Goal: Ask a question: Seek information or help from site administrators or community

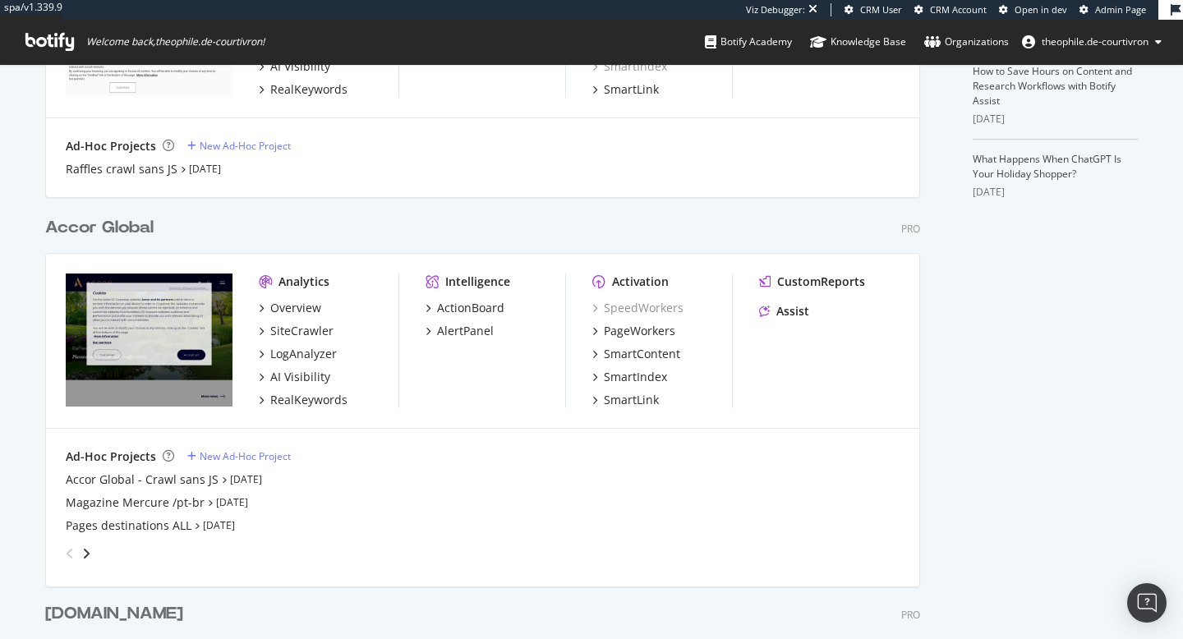
scroll to position [564, 0]
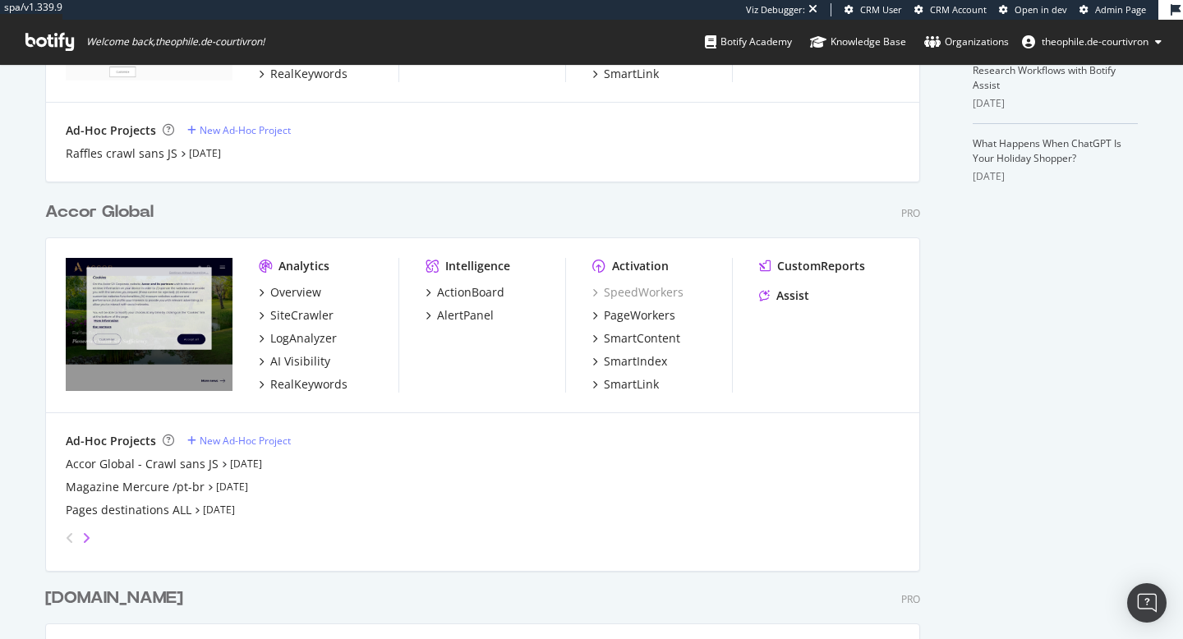
click at [87, 538] on icon "angle-right" at bounding box center [86, 538] width 8 height 13
click at [87, 542] on icon "angle-right" at bounding box center [86, 538] width 8 height 13
click at [87, 541] on icon "angle-right" at bounding box center [86, 538] width 8 height 13
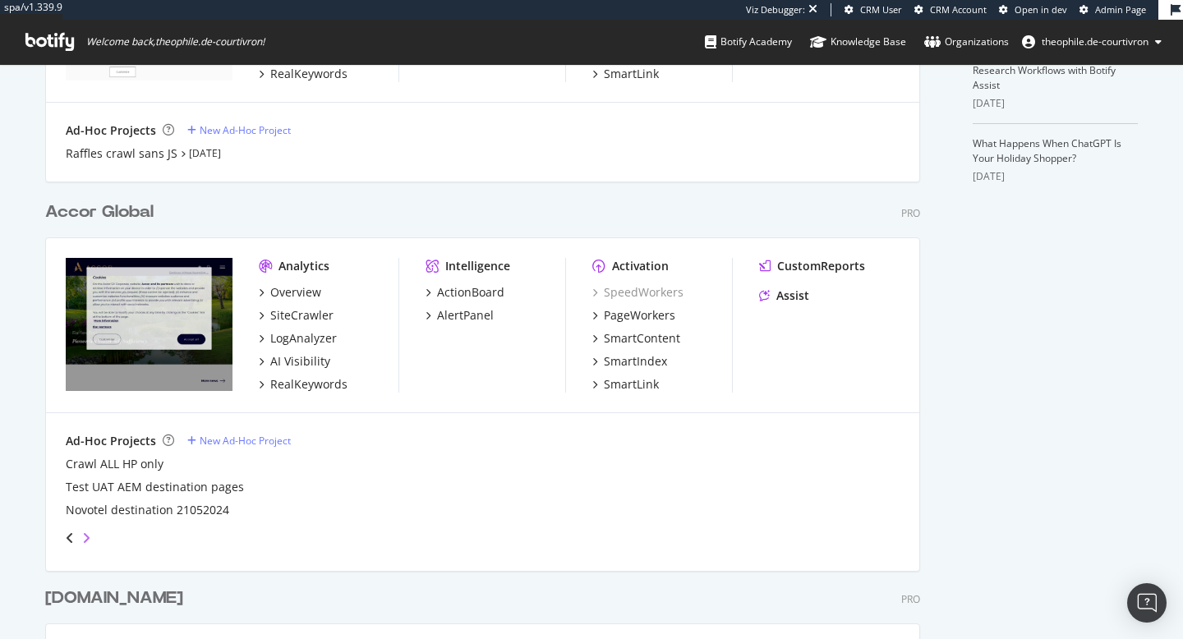
click at [87, 541] on icon "angle-right" at bounding box center [86, 538] width 8 height 13
click at [302, 313] on div "SiteCrawler" at bounding box center [301, 315] width 63 height 16
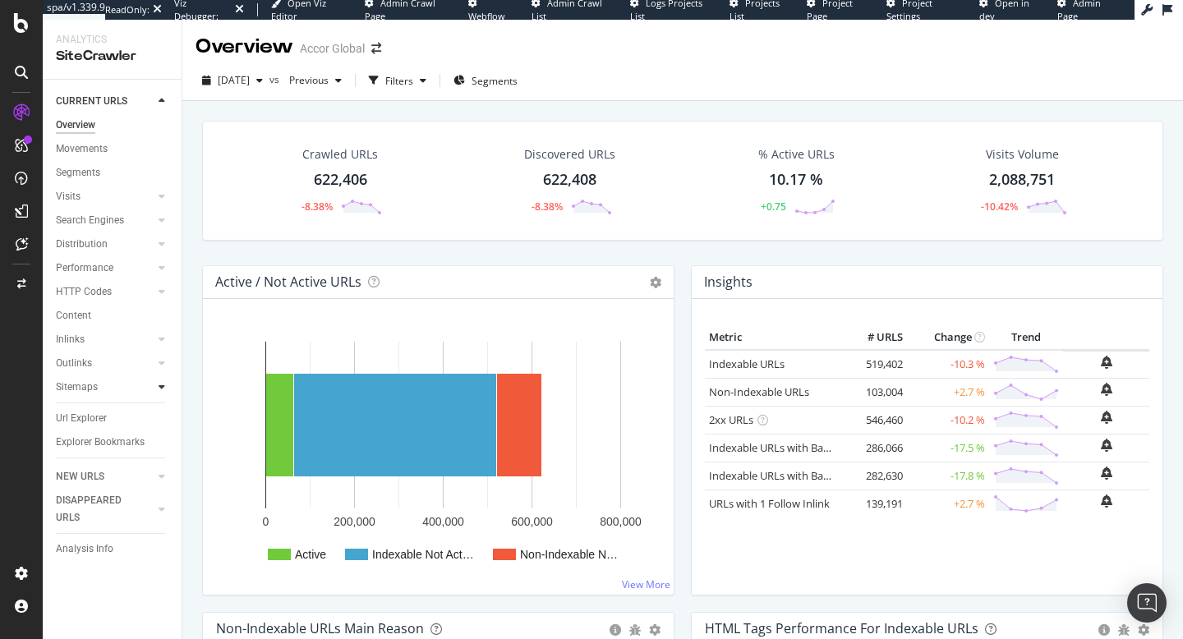
click at [163, 388] on icon at bounding box center [162, 387] width 7 height 10
click at [86, 386] on div "Sitemaps" at bounding box center [77, 387] width 42 height 17
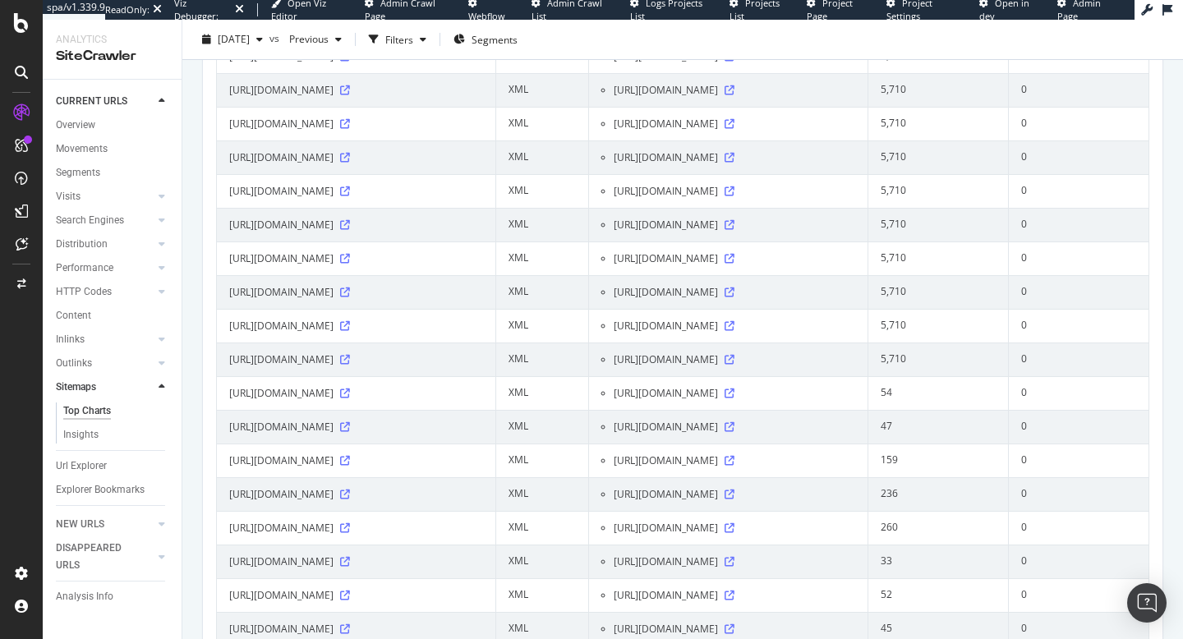
scroll to position [5476, 0]
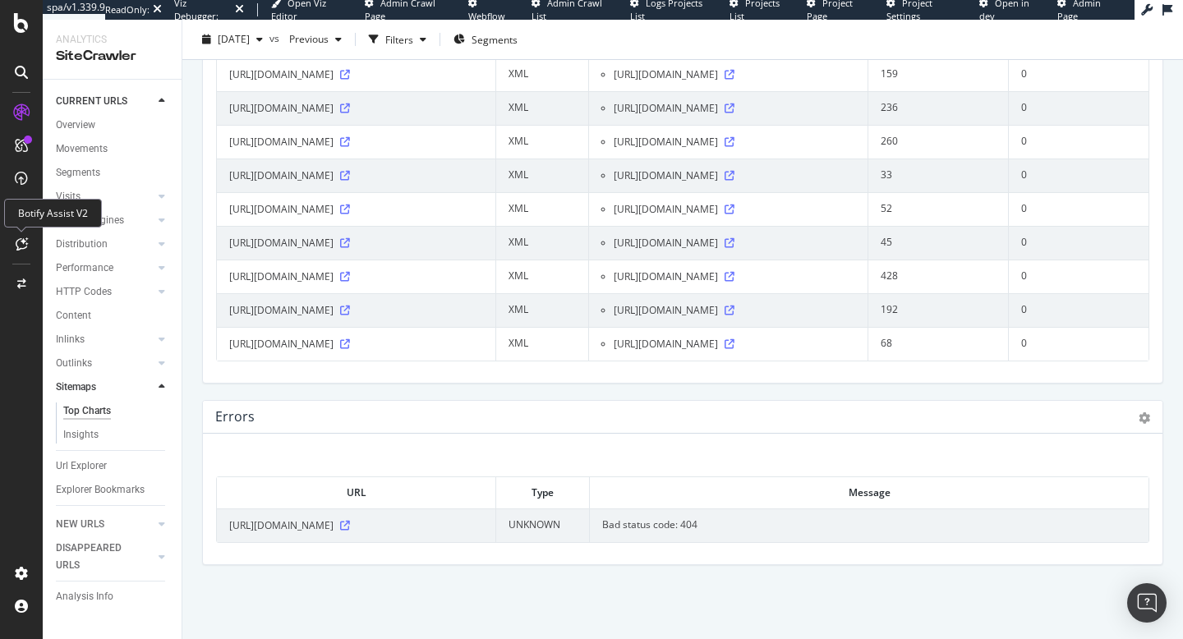
click at [19, 246] on icon at bounding box center [22, 243] width 12 height 13
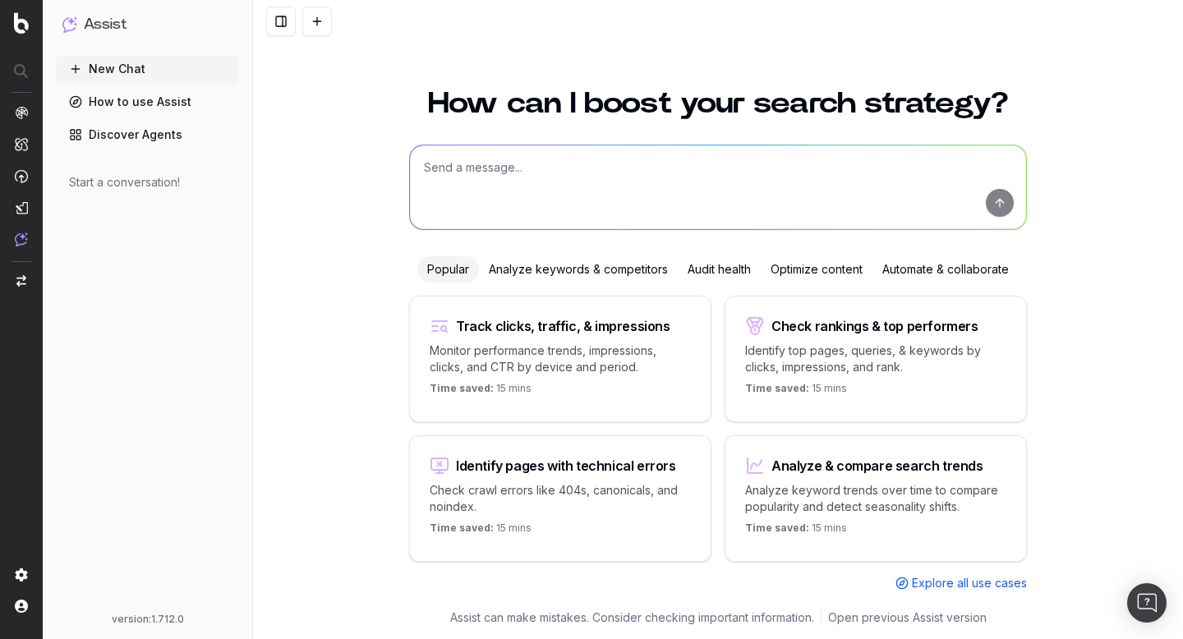
click at [605, 170] on textarea at bounding box center [718, 187] width 616 height 84
click at [445, 164] on textarea "done moi la liste de tous les sous-domaines d'[DOMAIN_NAME]" at bounding box center [718, 187] width 616 height 84
click at [826, 167] on textarea "donne moi la liste de tous les sous-domaines d'[DOMAIN_NAME]" at bounding box center [718, 187] width 616 height 84
click at [683, 166] on textarea "donne moi la liste de tous les sous-domaines d'[DOMAIN_NAME]" at bounding box center [718, 187] width 616 height 84
type textarea "donne moi la liste de tous les sous-domaines de [DOMAIN_NAME]"
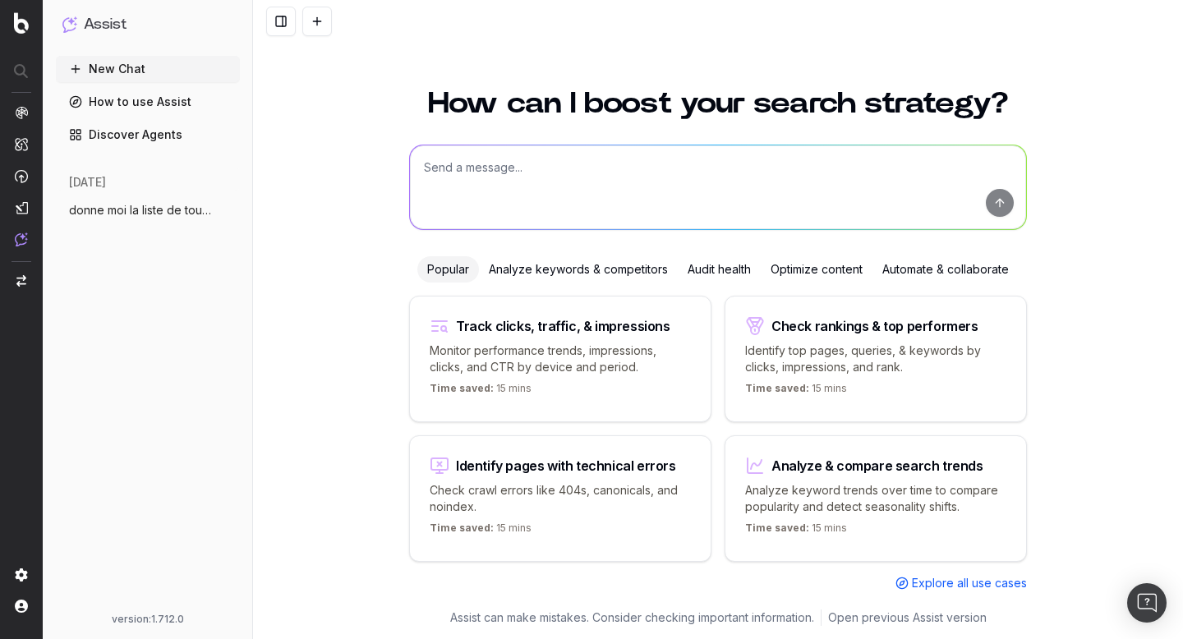
click at [510, 165] on textarea at bounding box center [718, 187] width 616 height 84
click at [442, 168] on textarea "done moi tous les sous-domaines de [DOMAIN_NAME]" at bounding box center [718, 187] width 616 height 84
type textarea "donne moi tous les sous-domaines de [DOMAIN_NAME]"
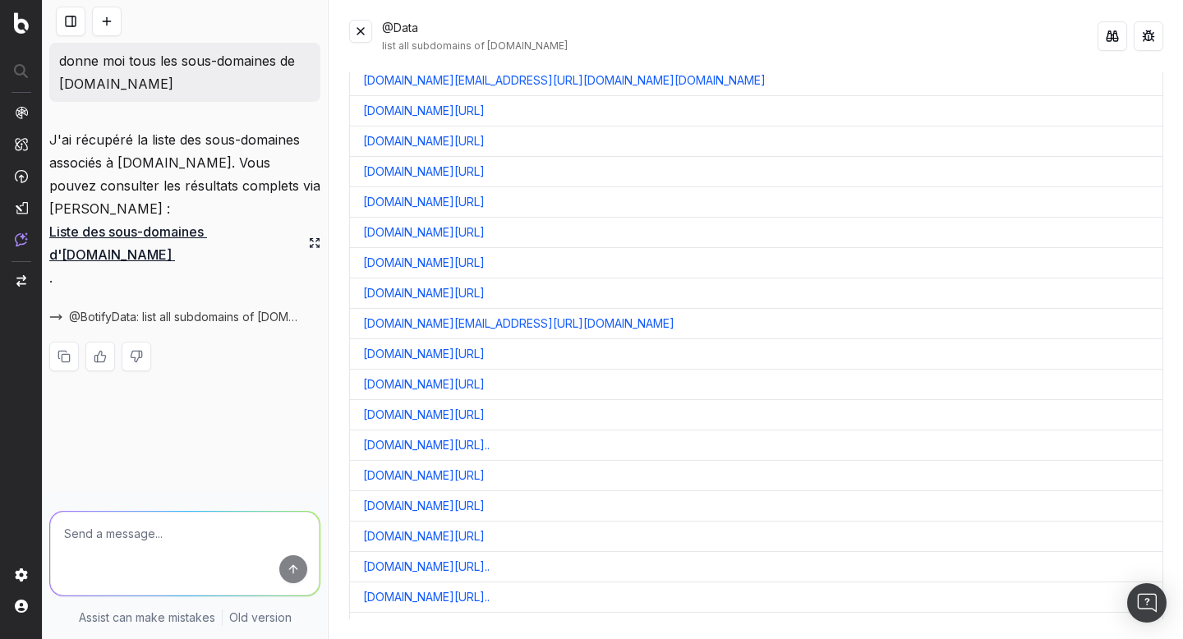
scroll to position [15009, 0]
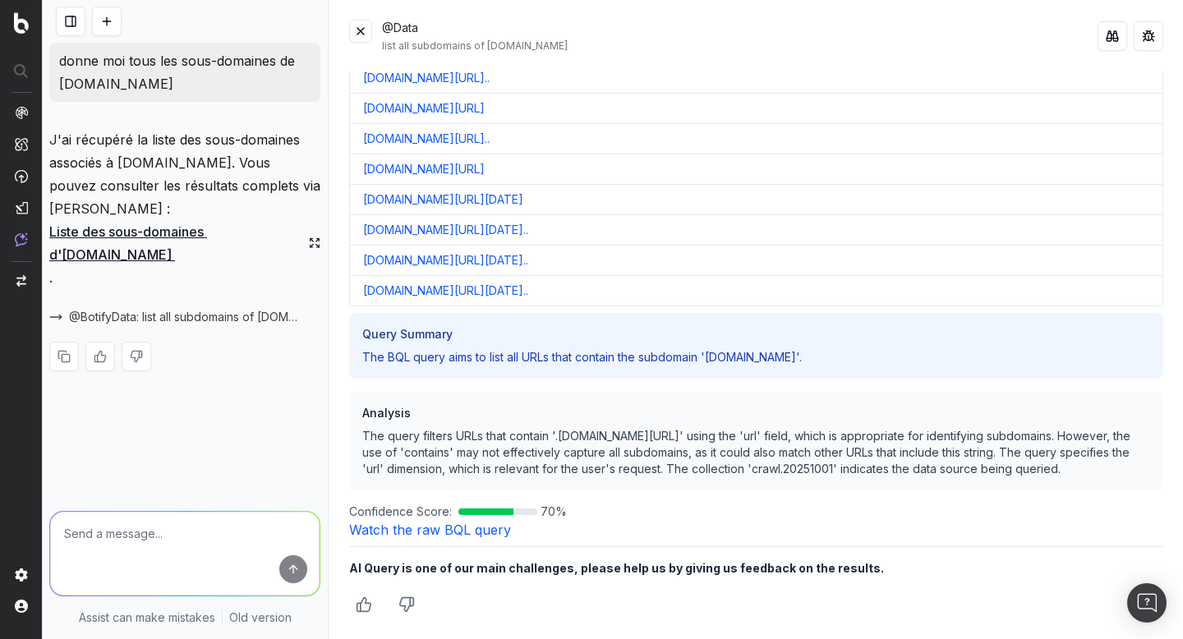
click at [186, 220] on link "Liste des sous-domaines d'[DOMAIN_NAME]" at bounding box center [184, 243] width 271 height 46
click at [138, 220] on link "Liste des sous-domaines d'[DOMAIN_NAME]" at bounding box center [184, 243] width 271 height 46
click at [159, 532] on textarea at bounding box center [184, 554] width 269 height 84
type textarea "e"
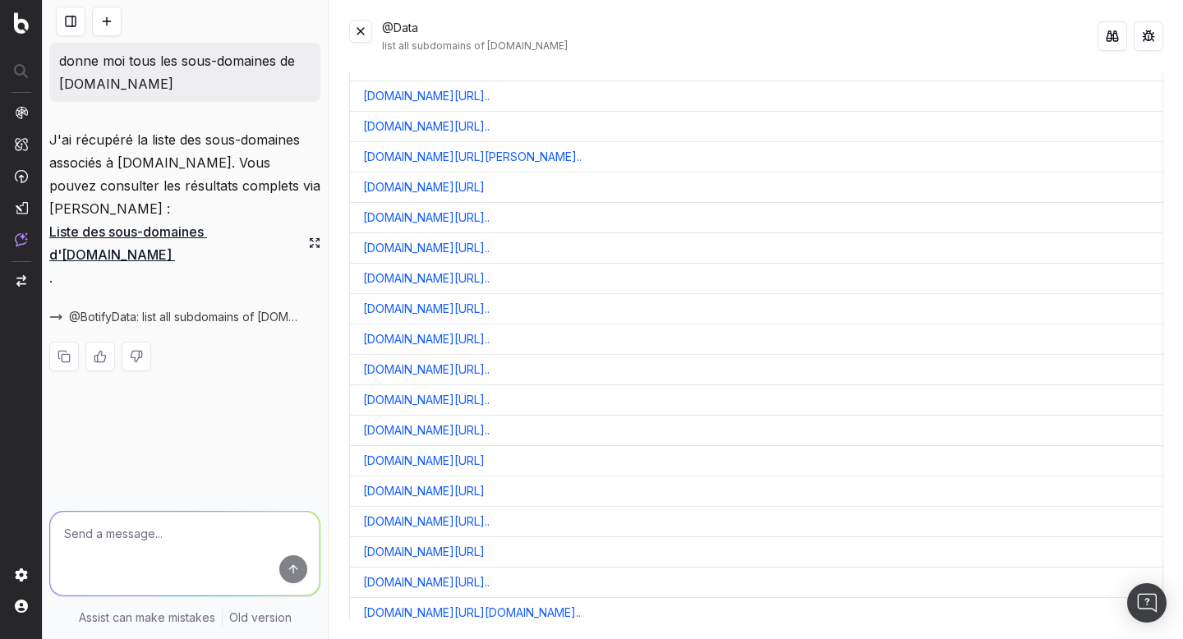
scroll to position [0, 0]
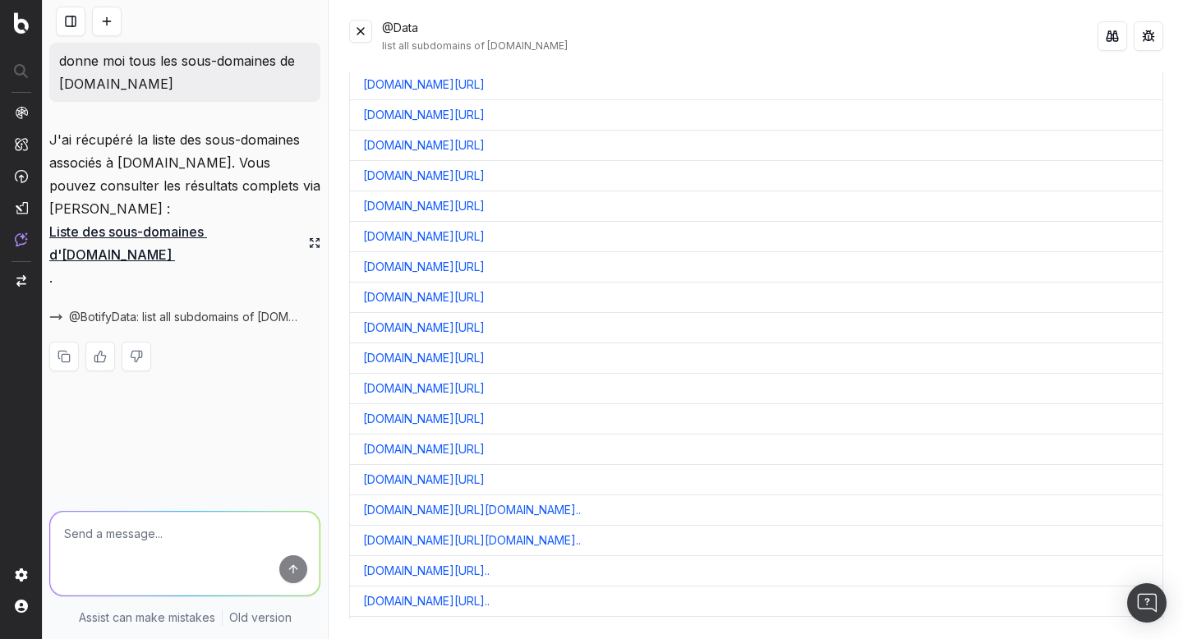
drag, startPoint x: 346, startPoint y: 128, endPoint x: 733, endPoint y: 476, distance: 520.6
click at [766, 633] on div "@Data list all subdomains of [DOMAIN_NAME] Full URL [DOMAIN_NAME][URL].. [DOMAI…" at bounding box center [756, 319] width 854 height 639
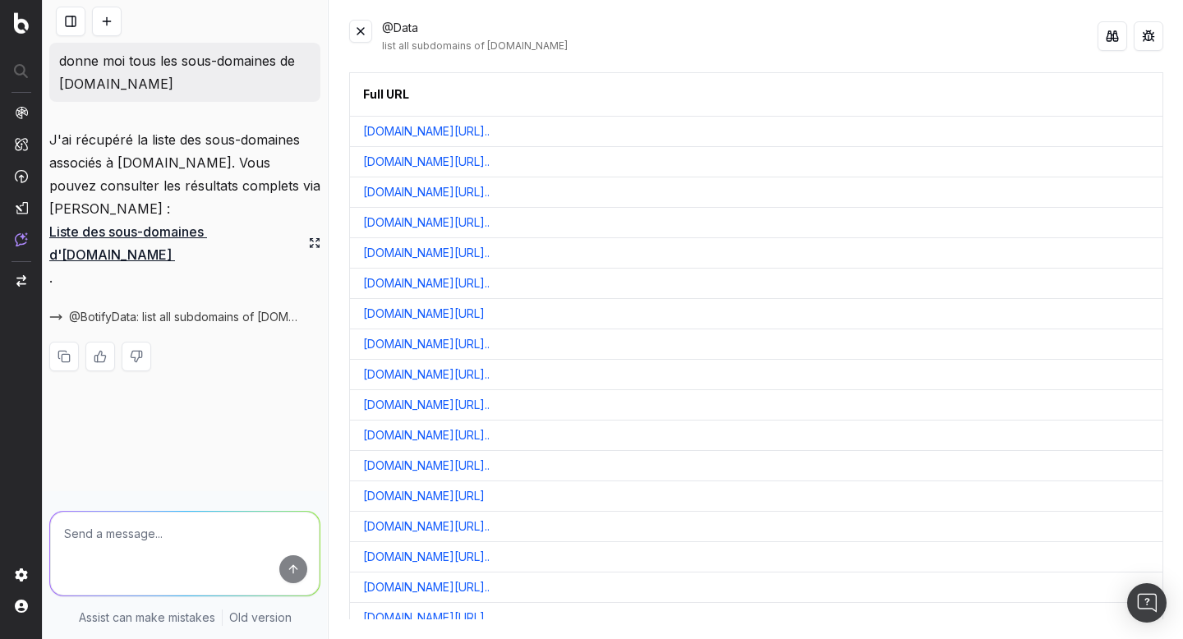
click at [382, 85] on div "Full URL" at bounding box center [762, 95] width 799 height 30
click at [385, 94] on div "Full URL" at bounding box center [386, 94] width 46 height 16
drag, startPoint x: 359, startPoint y: 89, endPoint x: 1085, endPoint y: 126, distance: 727.2
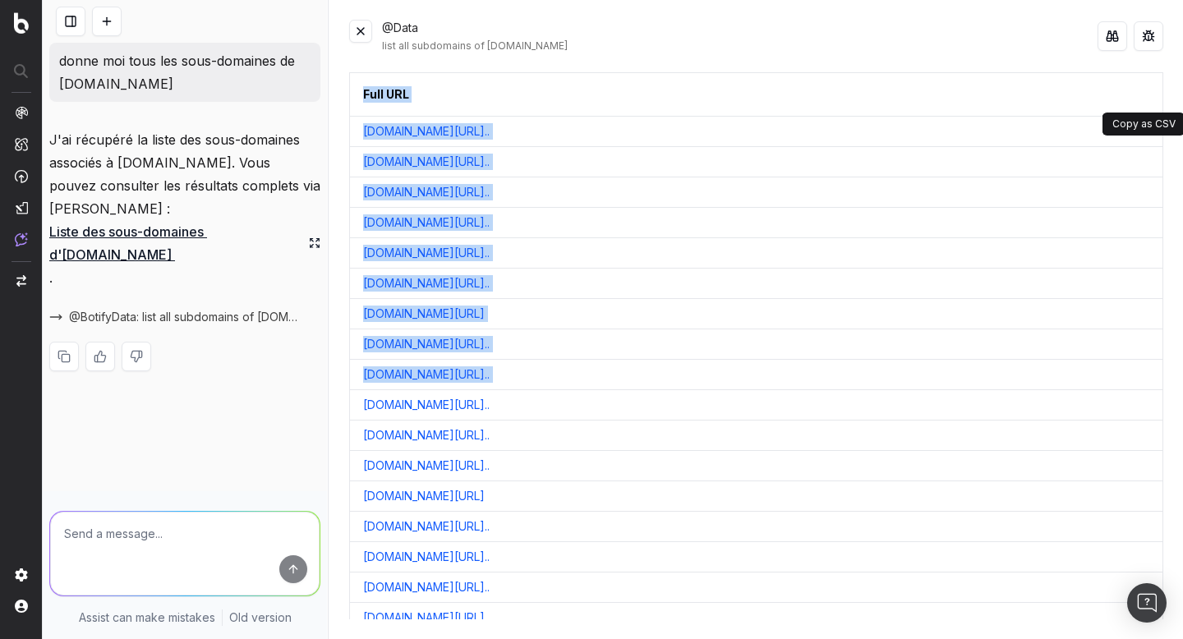
click at [1145, 92] on button at bounding box center [1148, 95] width 30 height 30
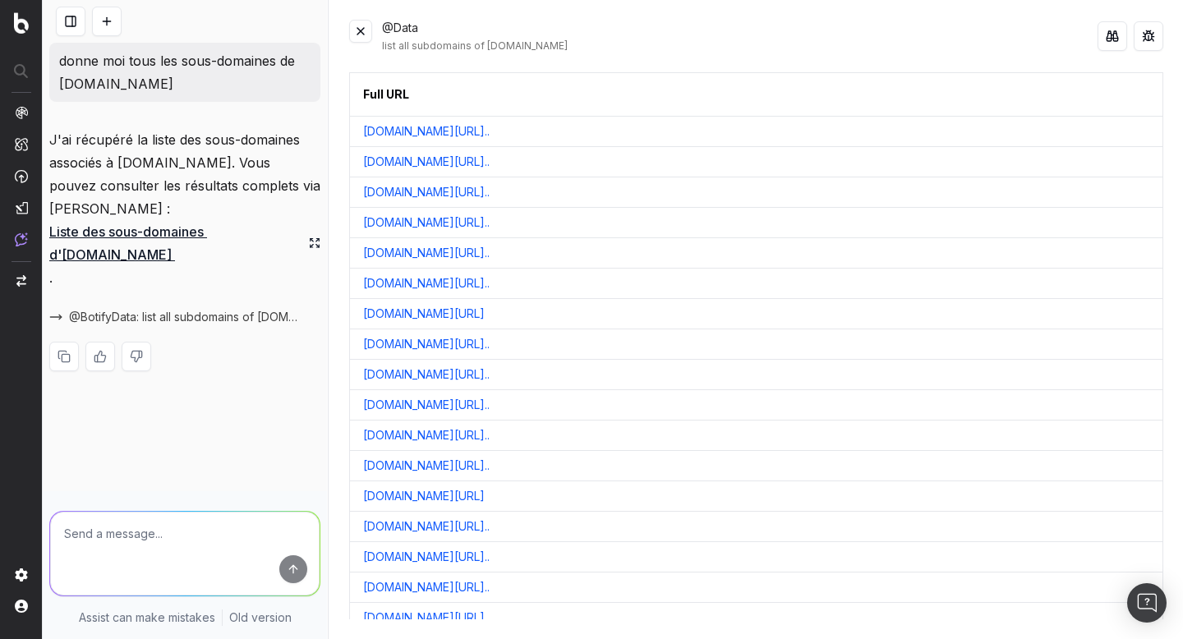
click at [516, 63] on div "@Data list all subdomains of [DOMAIN_NAME] Full URL [DOMAIN_NAME][URL].. [DOMAI…" at bounding box center [756, 319] width 854 height 639
